Goal: Information Seeking & Learning: Learn about a topic

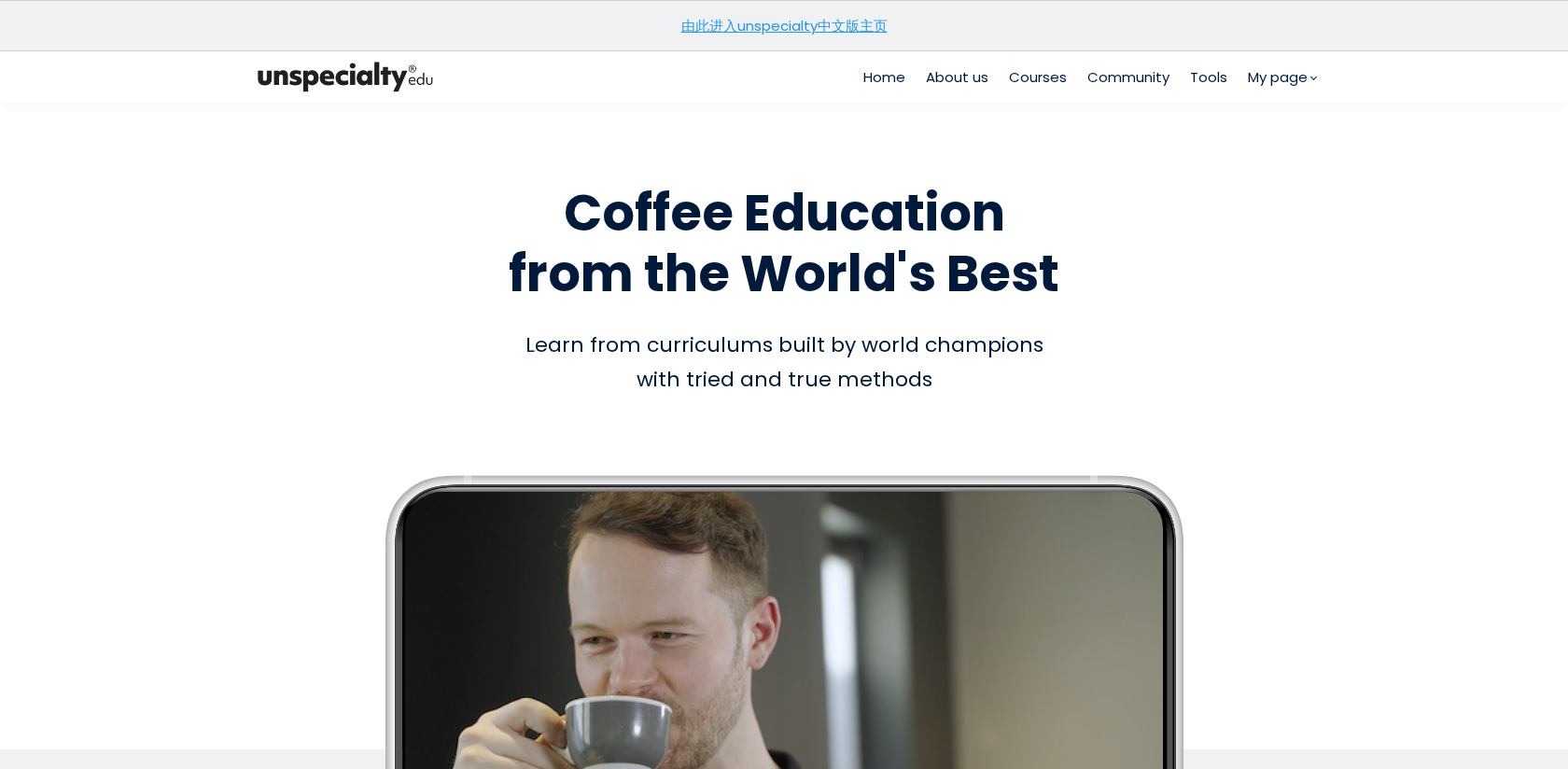
click at [800, 28] on link "由此进入unspecialty中文版主页" at bounding box center [784, 25] width 206 height 20
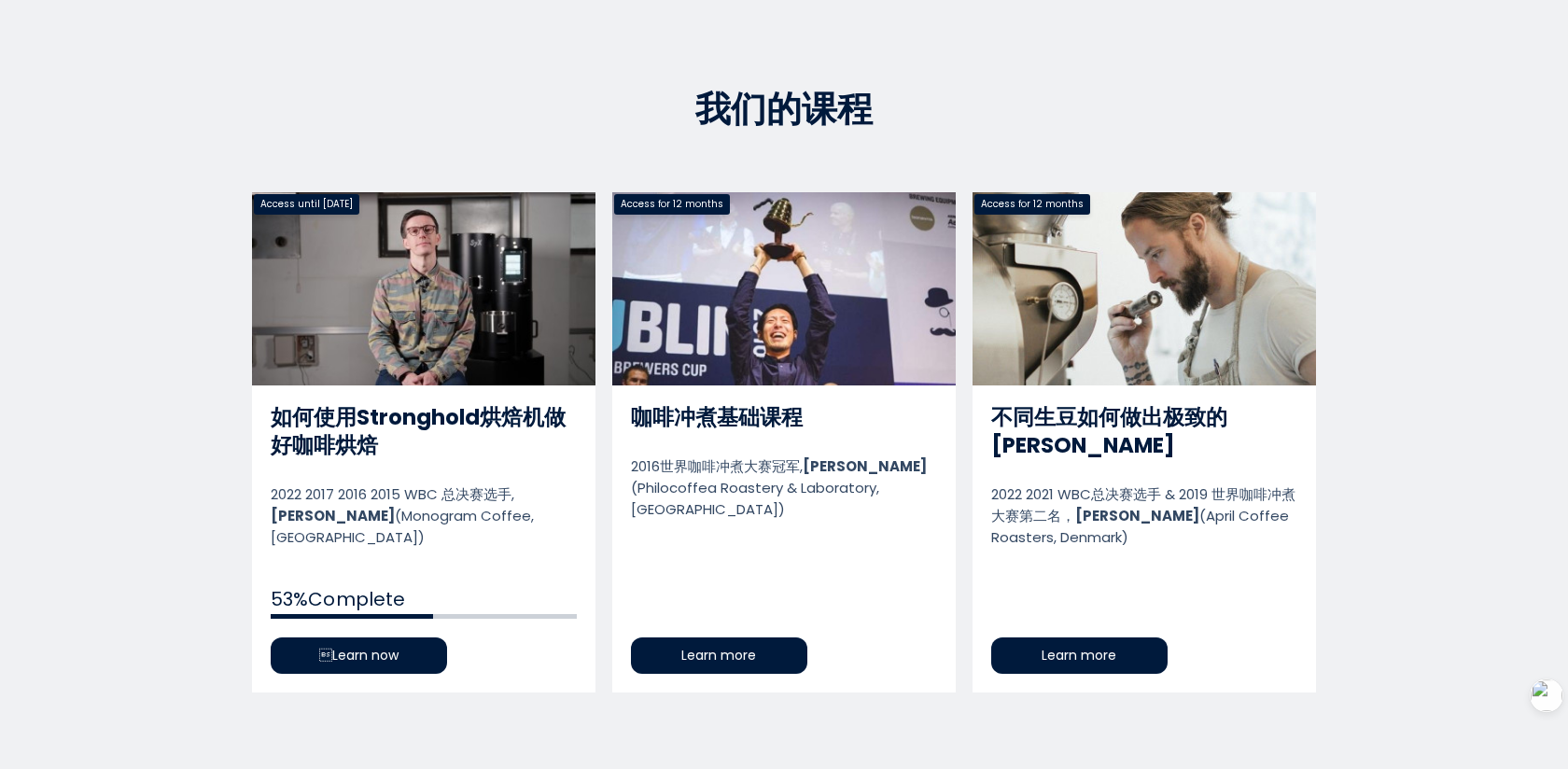
scroll to position [816, 0]
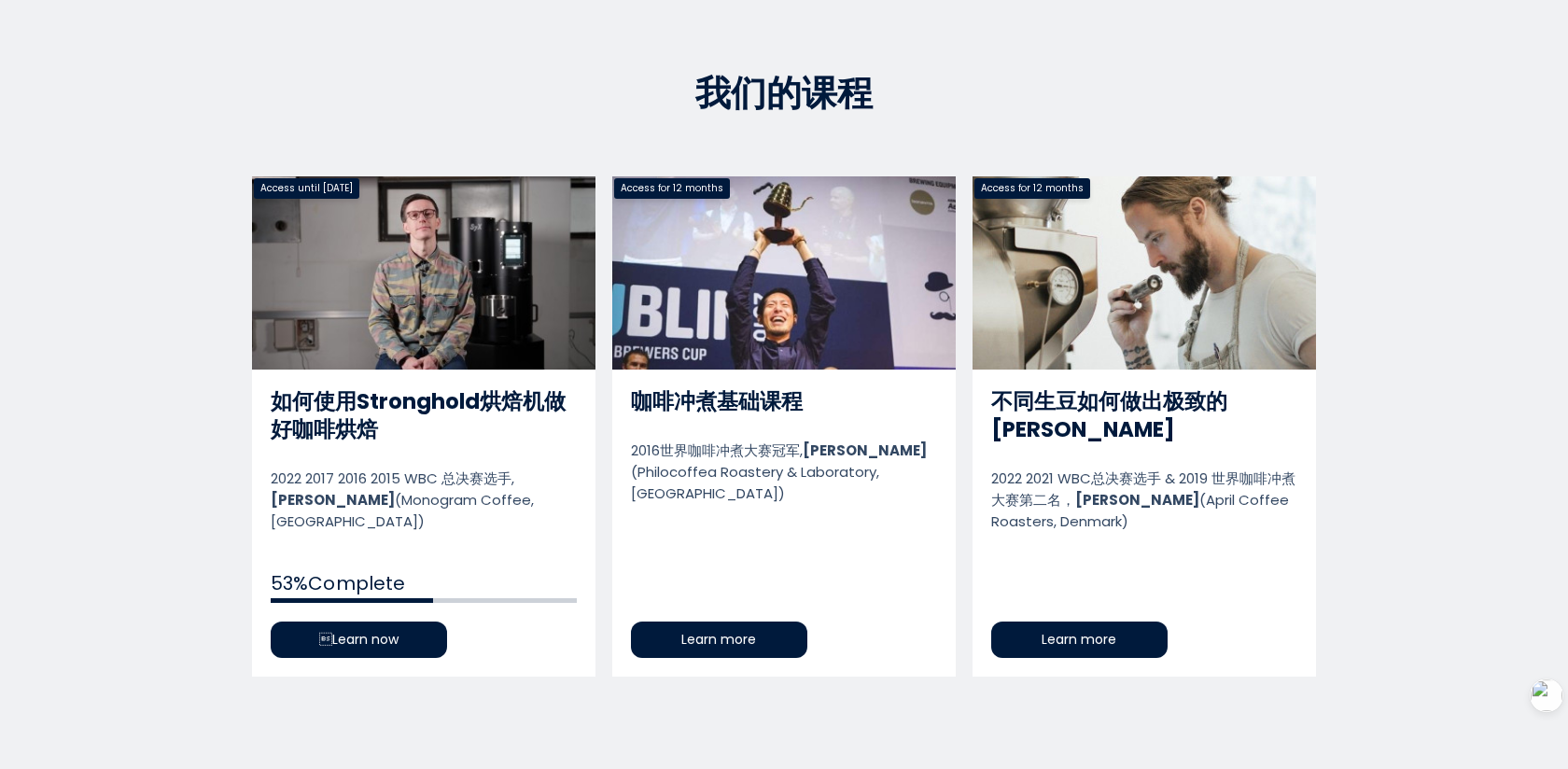
click at [341, 618] on link "如何使用Stronghold烘焙机做好咖啡烘焙" at bounding box center [424, 426] width 344 height 500
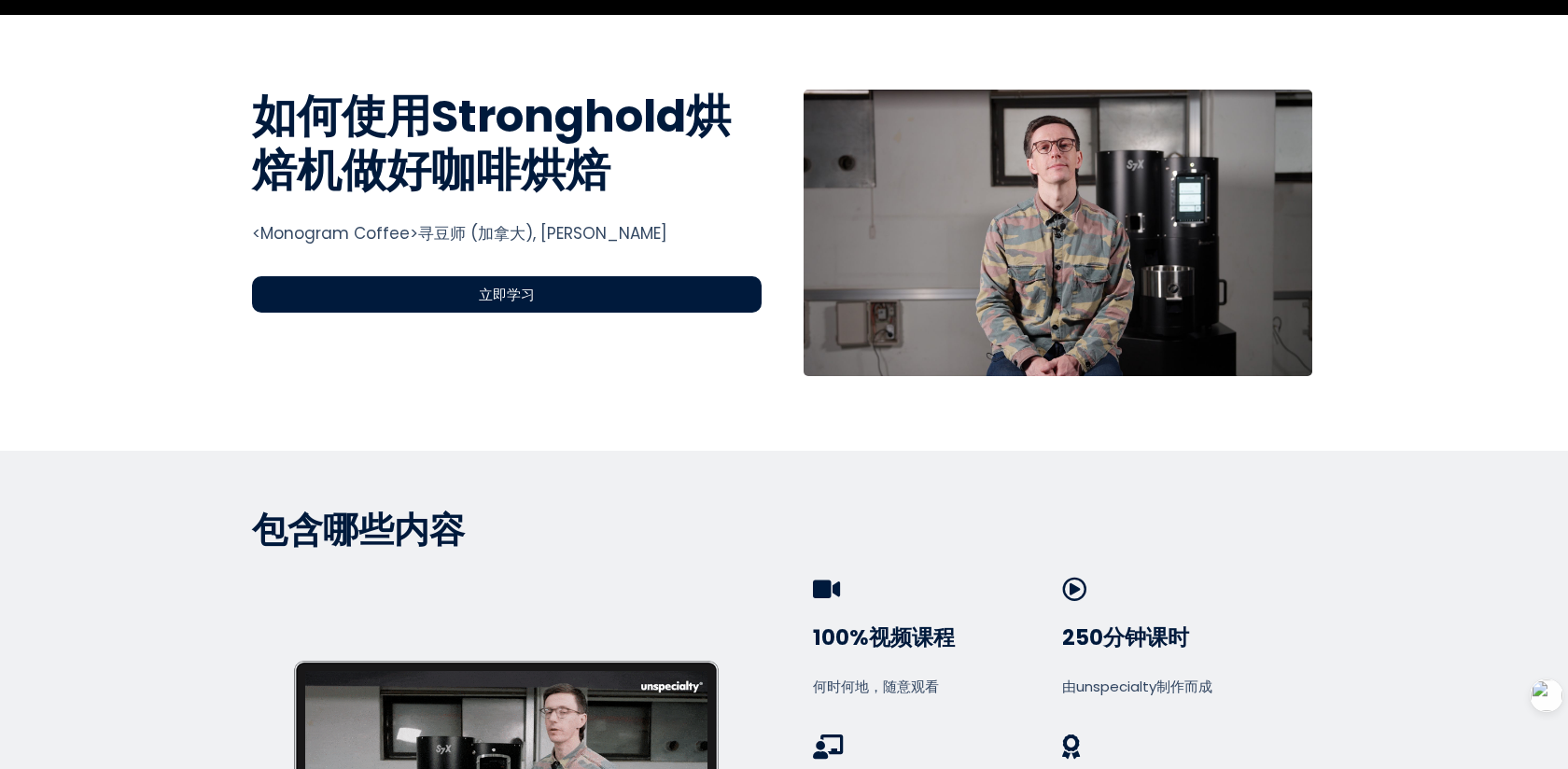
scroll to position [666, 0]
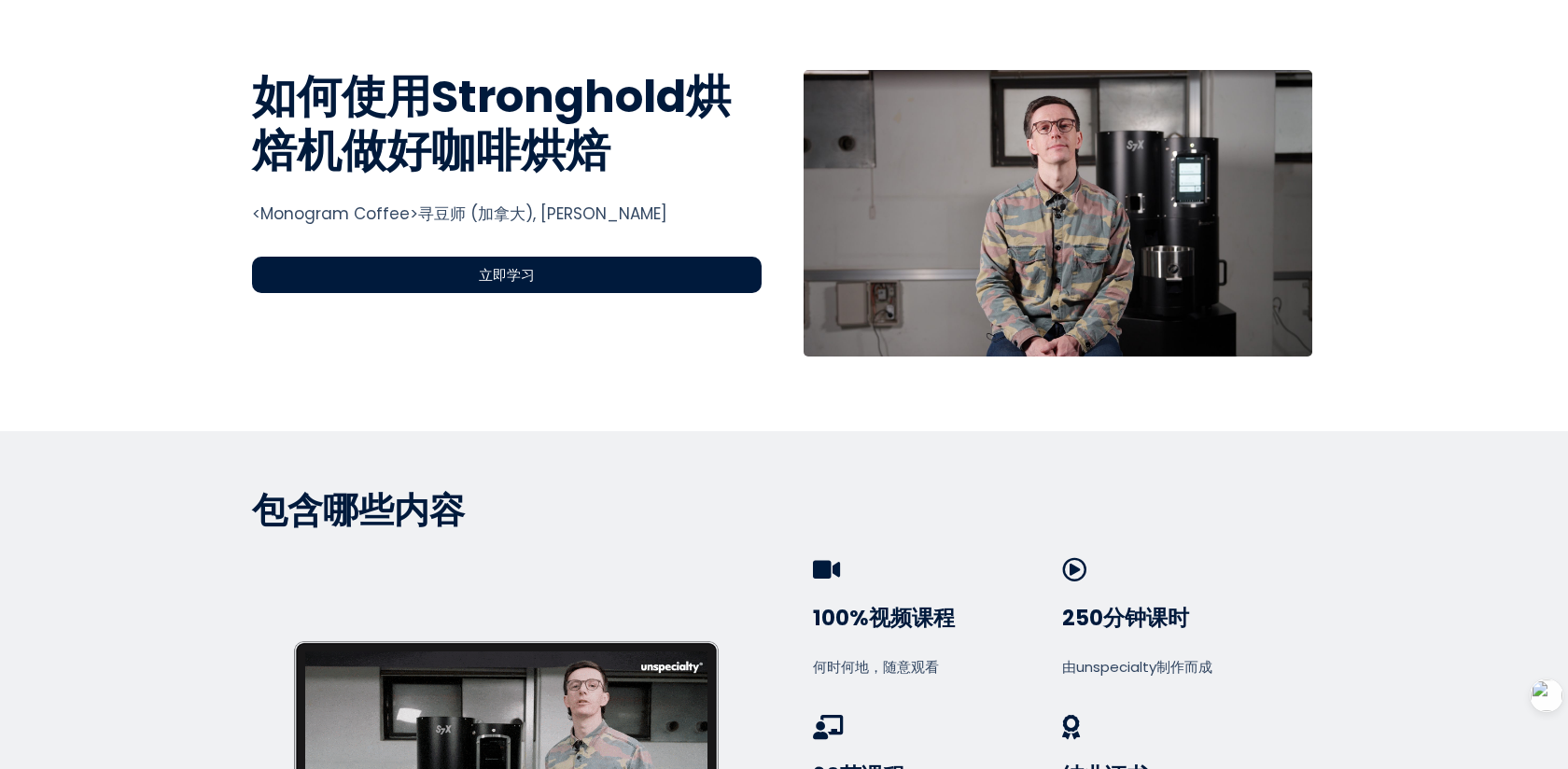
click at [522, 268] on span "立即学习" at bounding box center [506, 275] width 56 height 22
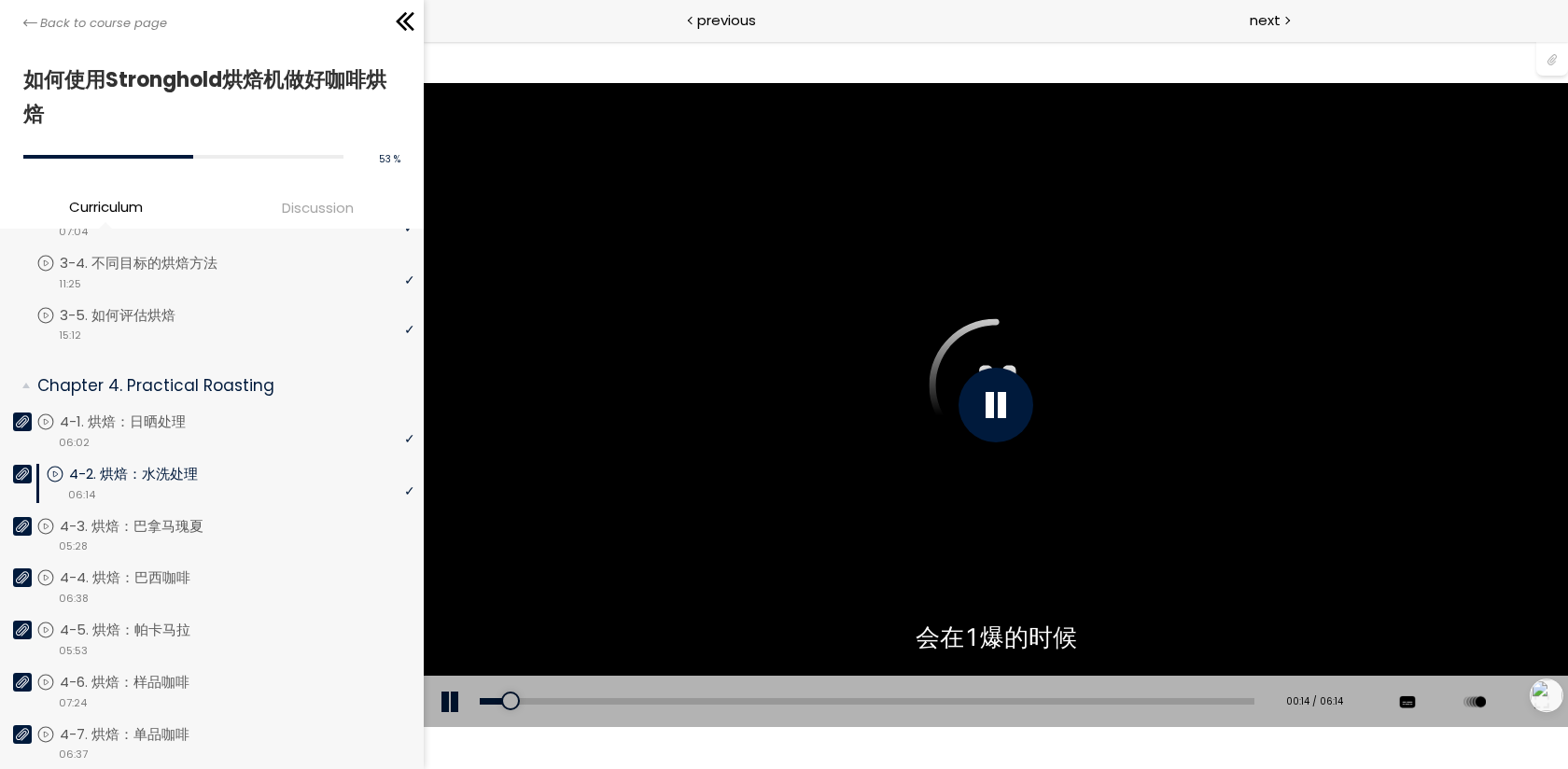
scroll to position [908, 0]
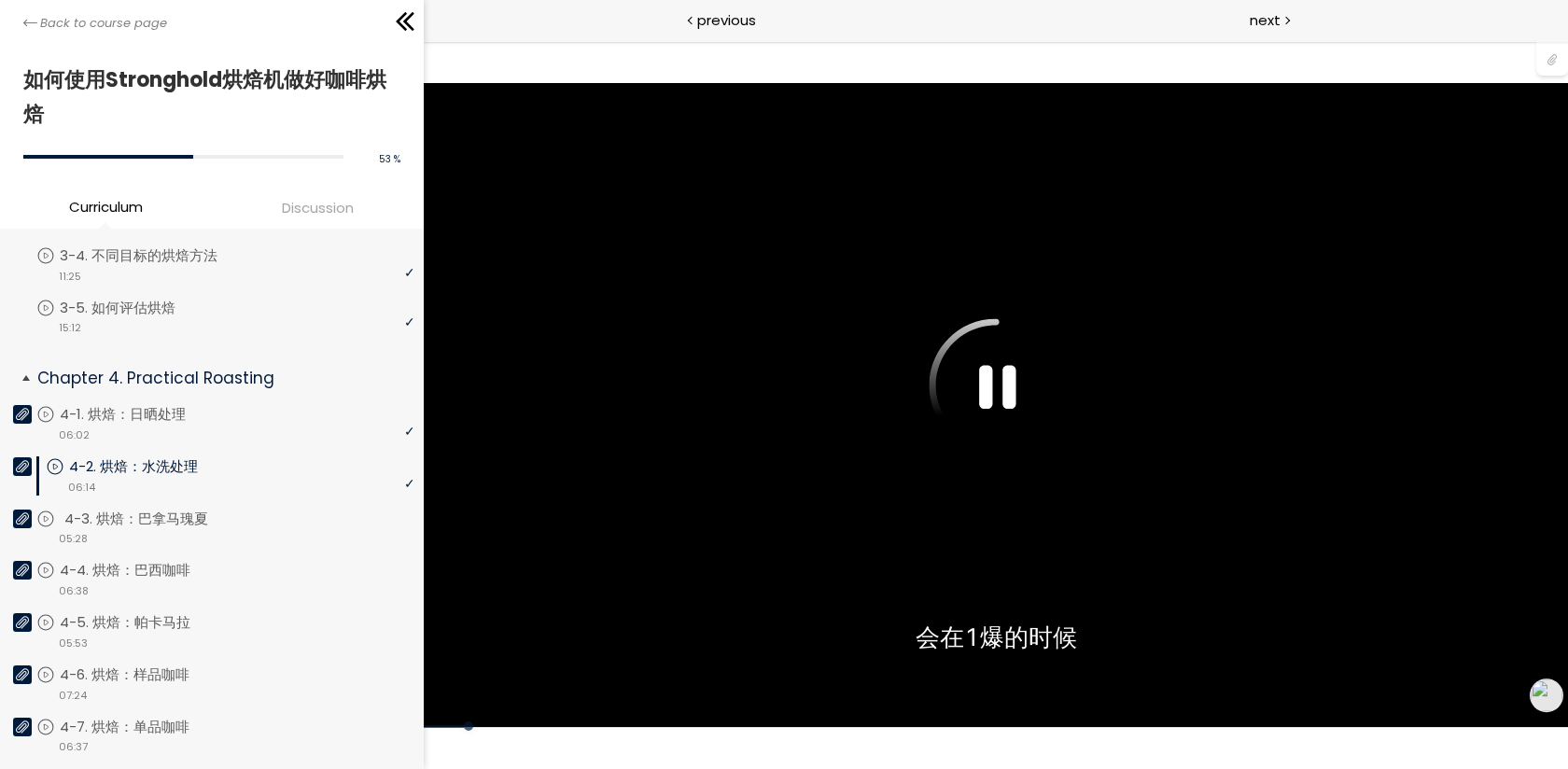
click at [183, 528] on div "video 05:28" at bounding box center [226, 538] width 378 height 19
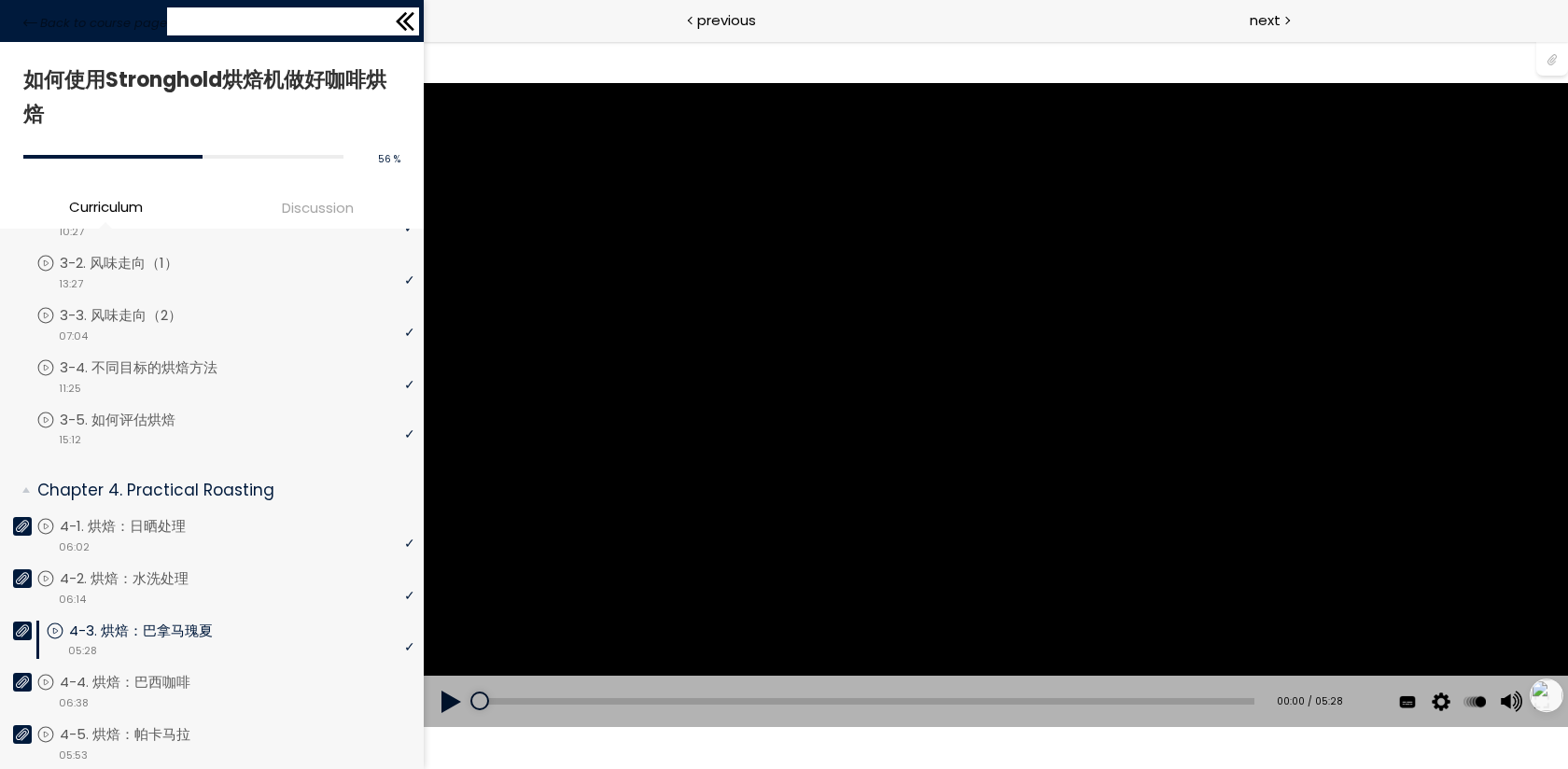
click at [413, 15] on icon at bounding box center [405, 22] width 28 height 28
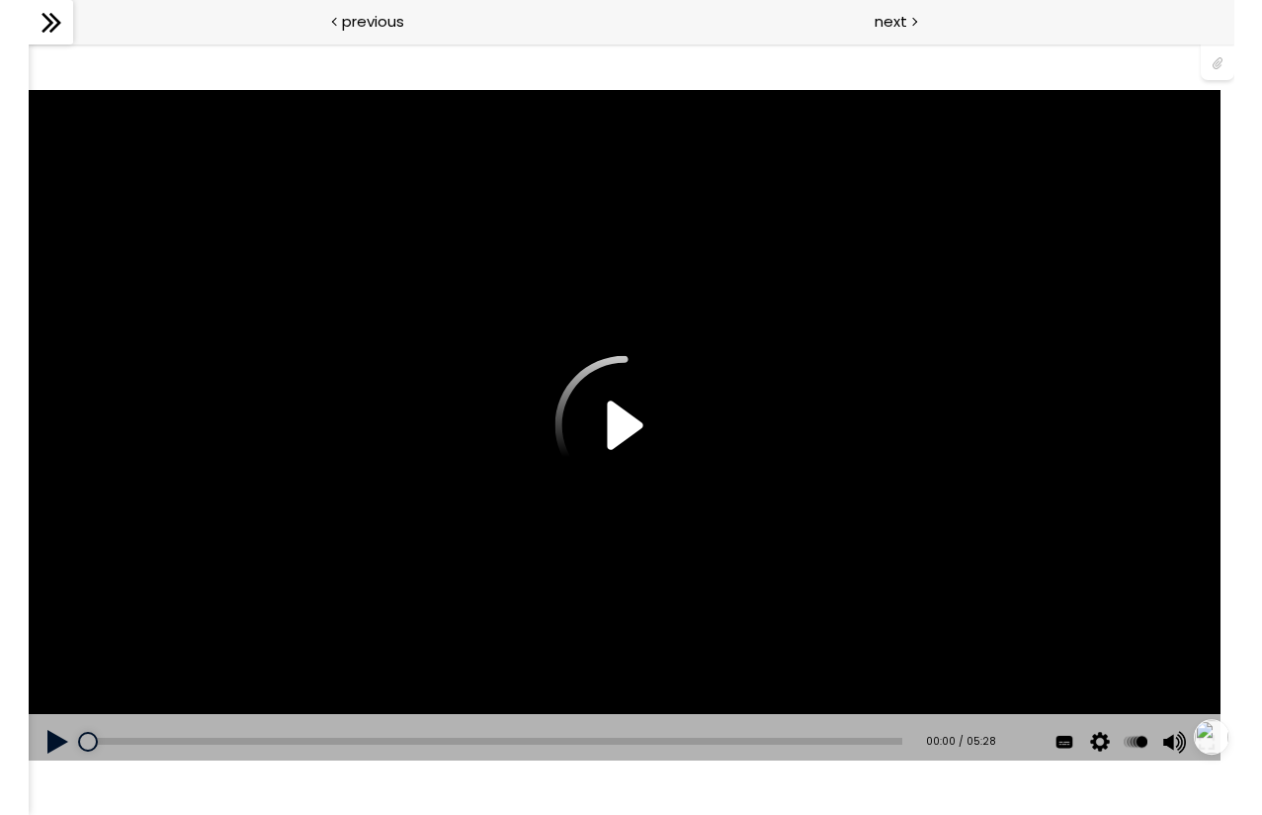
scroll to position [938, 0]
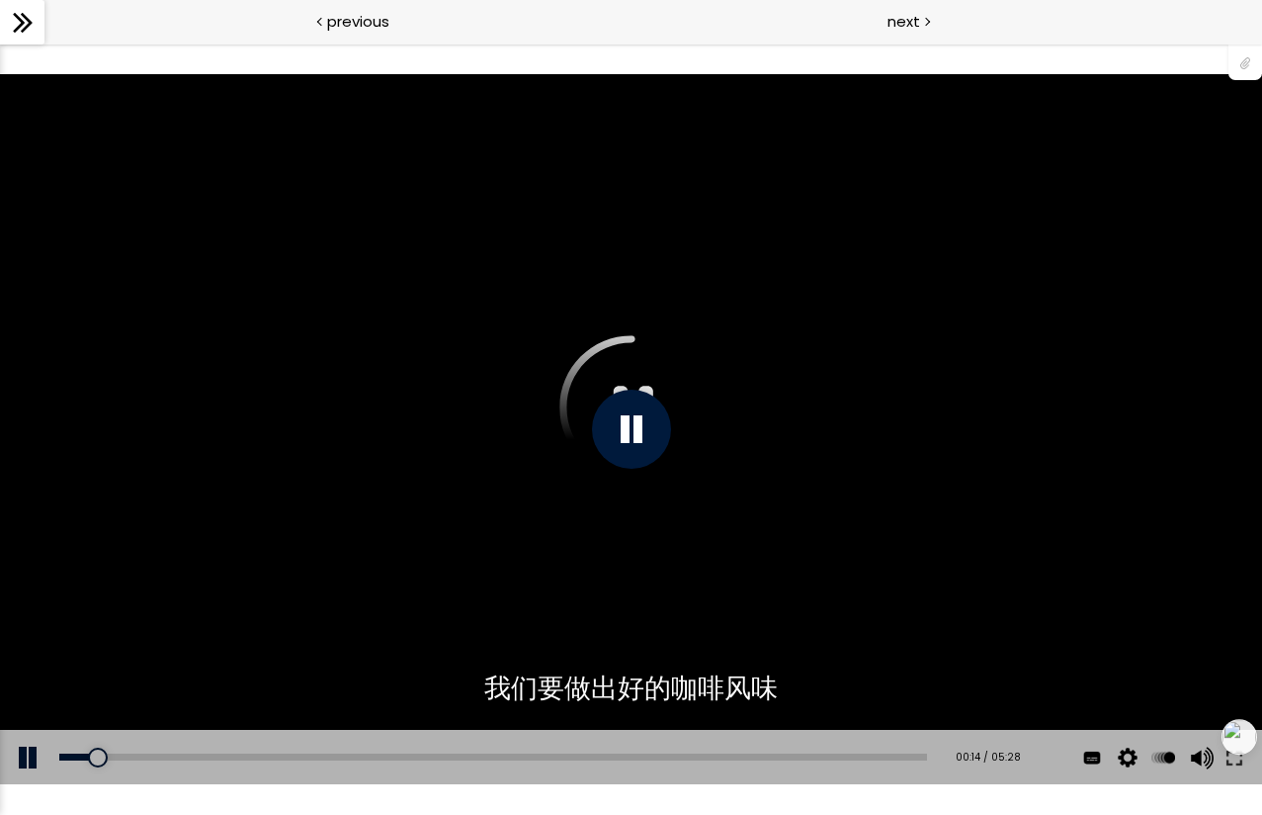
click at [169, 386] on div "您可以点击上方的 📎 下载烘焙曲线。 使用的生咖啡豆数量：600克" at bounding box center [631, 429] width 1262 height 710
click at [28, 762] on button at bounding box center [29, 757] width 59 height 55
click at [641, 31] on div "next" at bounding box center [948, 22] width 632 height 44
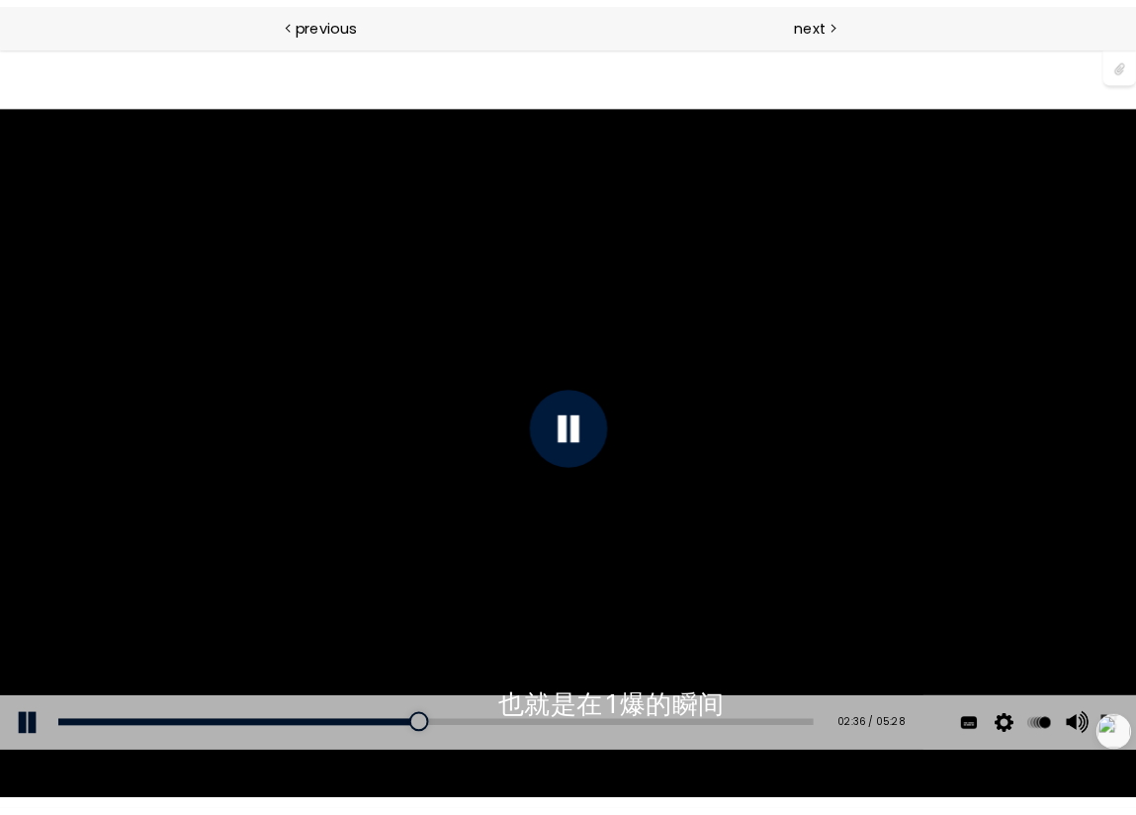
scroll to position [865, 0]
